Goal: Check status: Check status

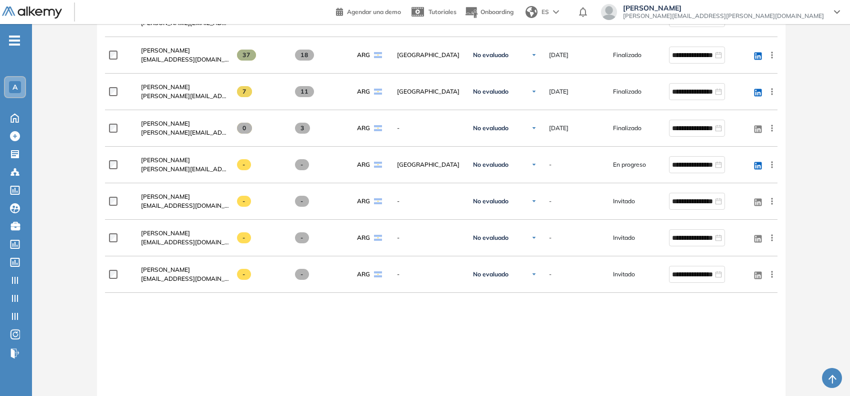
scroll to position [313, 0]
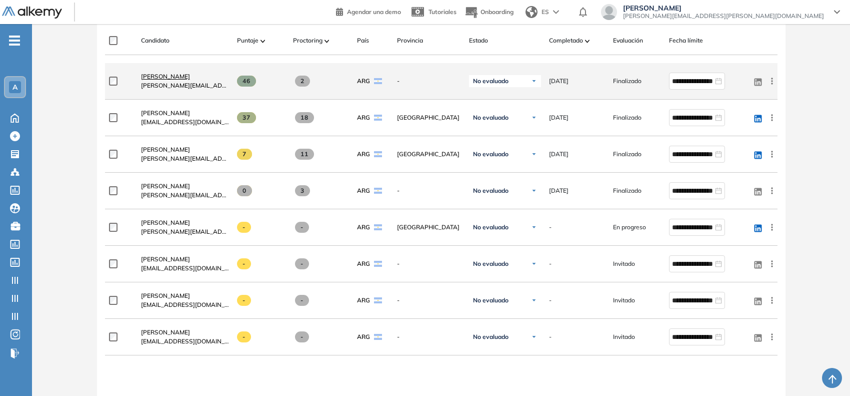
click at [178, 78] on span "[PERSON_NAME]" at bounding box center [165, 77] width 49 height 8
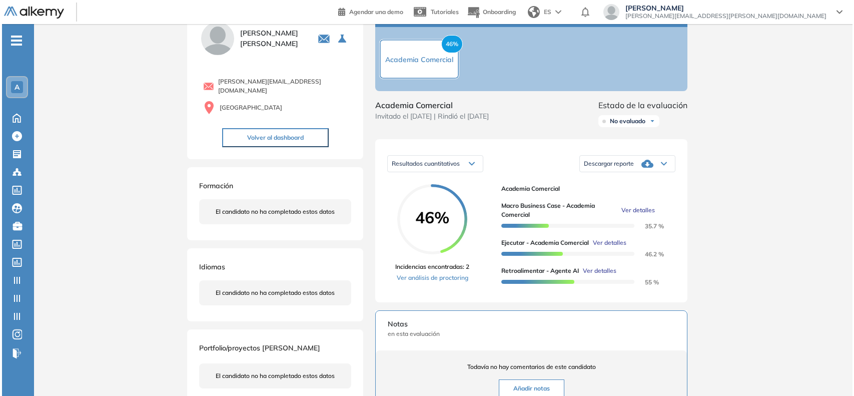
scroll to position [63, 0]
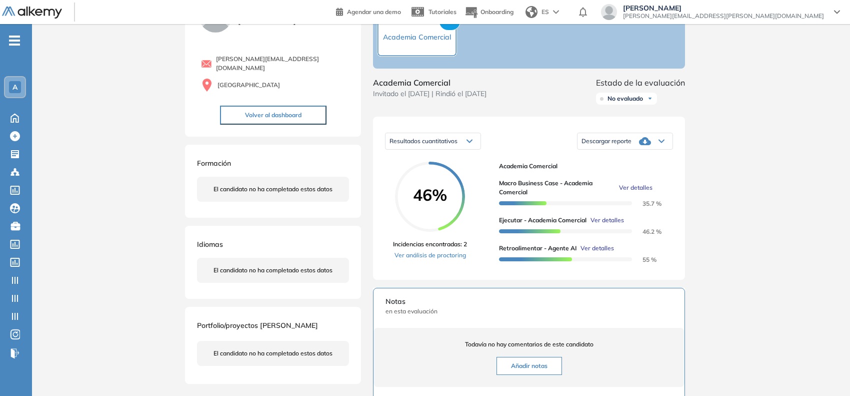
click at [602, 253] on span "Ver detalles" at bounding box center [598, 248] width 34 height 9
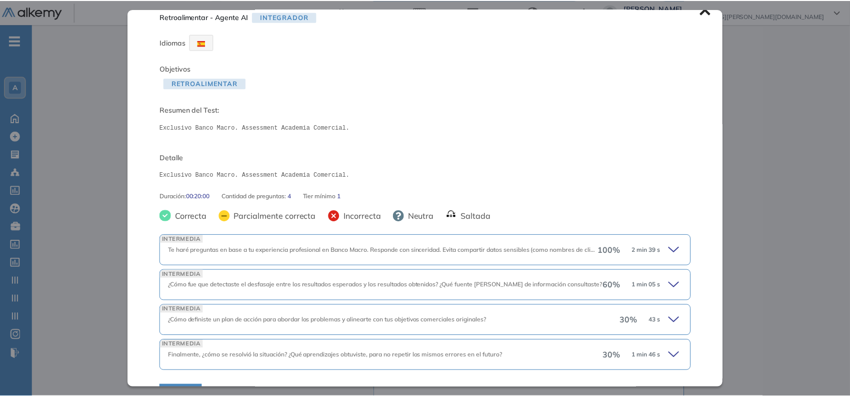
scroll to position [0, 0]
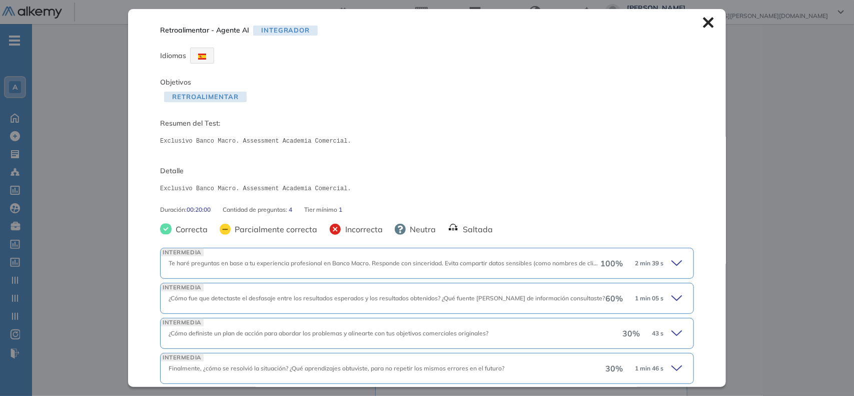
click at [81, 194] on div "Inicio Alkymetrics Evaluaciones Dashboard Candidato Retroalimentar - Agente AI …" at bounding box center [443, 276] width 822 height 631
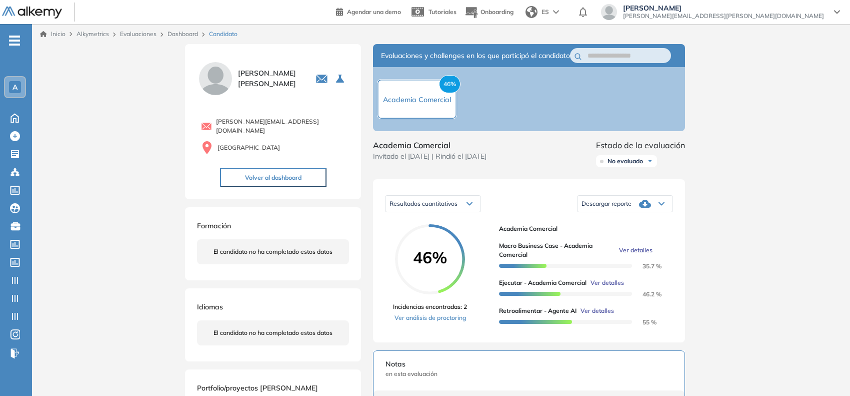
click at [184, 36] on link "Dashboard" at bounding box center [183, 34] width 31 height 8
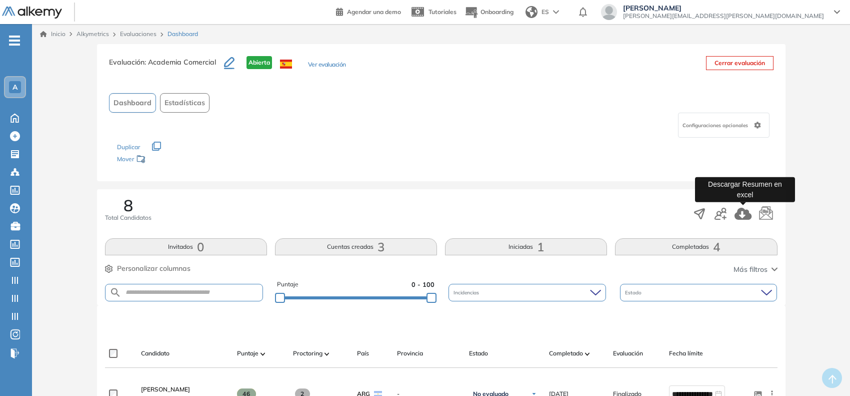
click at [739, 218] on icon "button" at bounding box center [743, 214] width 17 height 12
